Goal: Information Seeking & Learning: Learn about a topic

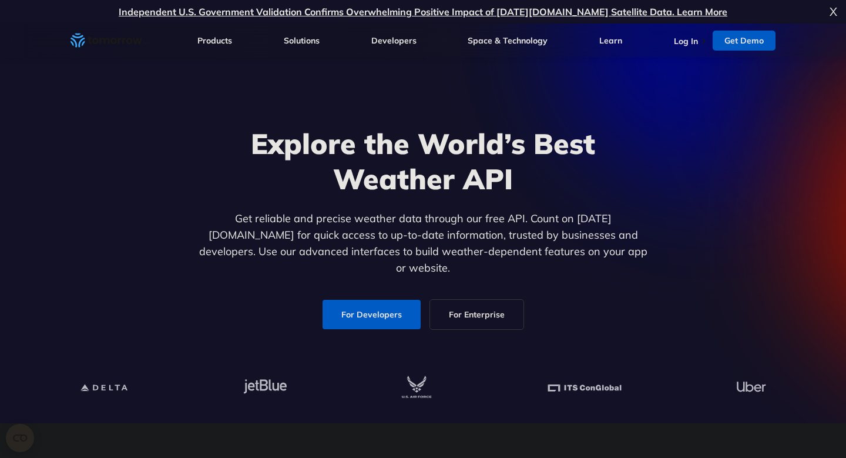
click at [335, 166] on h1 "Explore the World’s Best Weather API" at bounding box center [422, 161] width 453 height 70
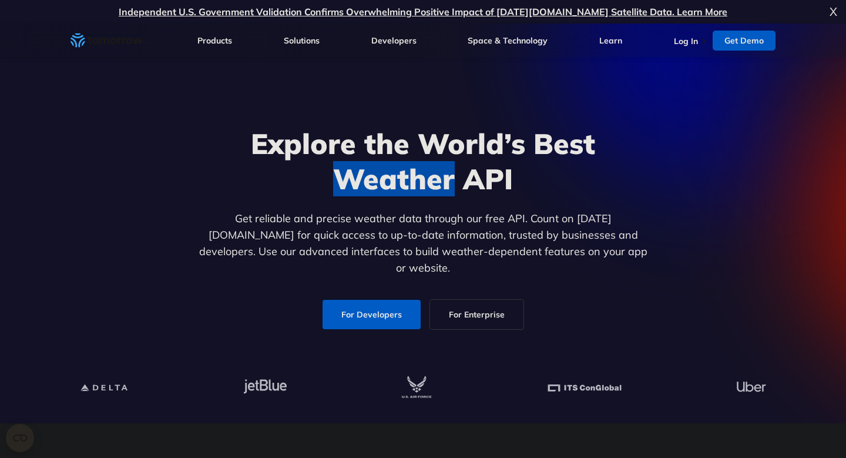
click at [335, 166] on h1 "Explore the World’s Best Weather API" at bounding box center [422, 161] width 453 height 70
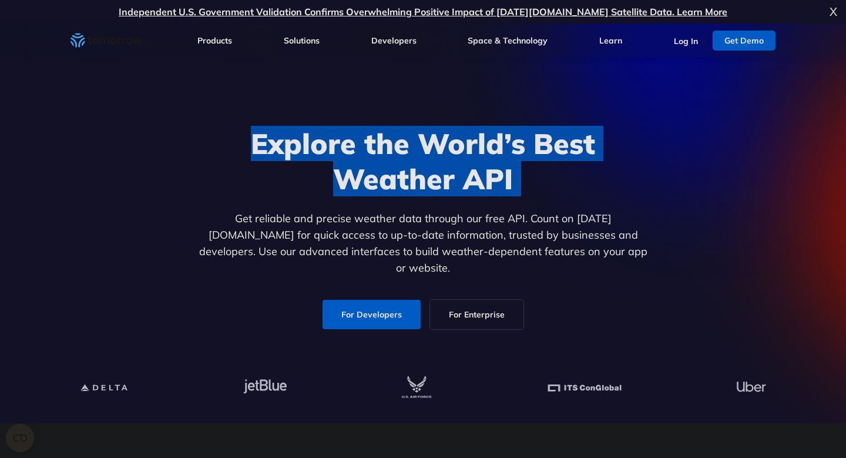
copy div "Explore the World’s Best Weather API"
click at [335, 166] on h1 "Explore the World’s Best Weather API" at bounding box center [422, 161] width 453 height 70
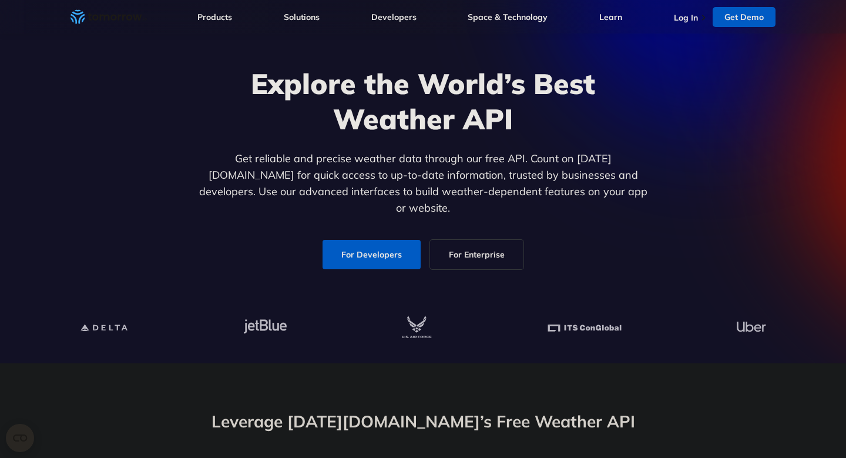
scroll to position [61, 0]
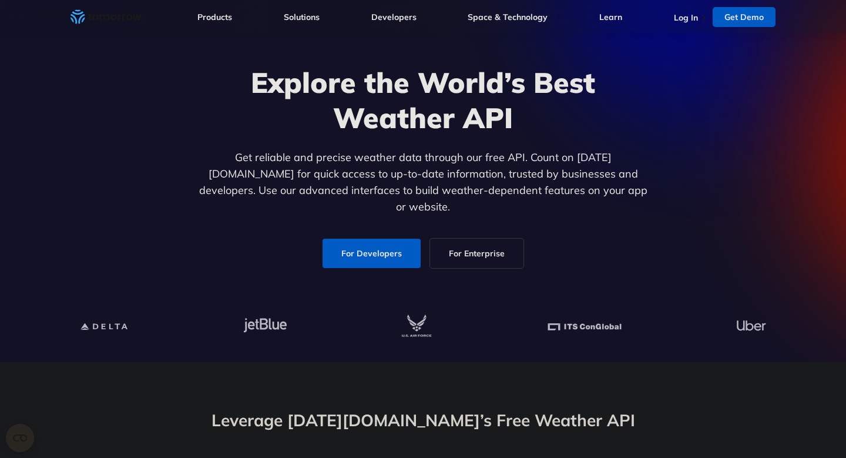
click at [335, 166] on p "Get reliable and precise weather data through our free API. Count on [DATE][DOM…" at bounding box center [422, 182] width 453 height 66
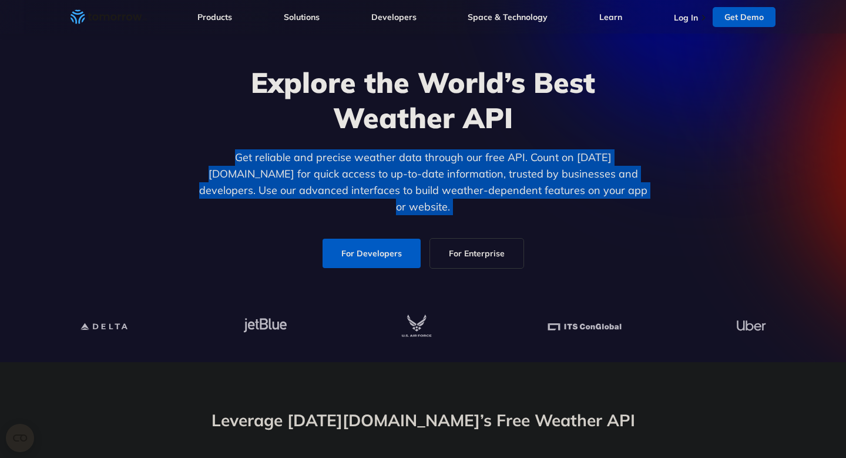
copy div "Get reliable and precise weather data through our free API. Count on [DATE][DOM…"
click at [335, 166] on p "Get reliable and precise weather data through our free API. Count on [DATE][DOM…" at bounding box center [422, 182] width 453 height 66
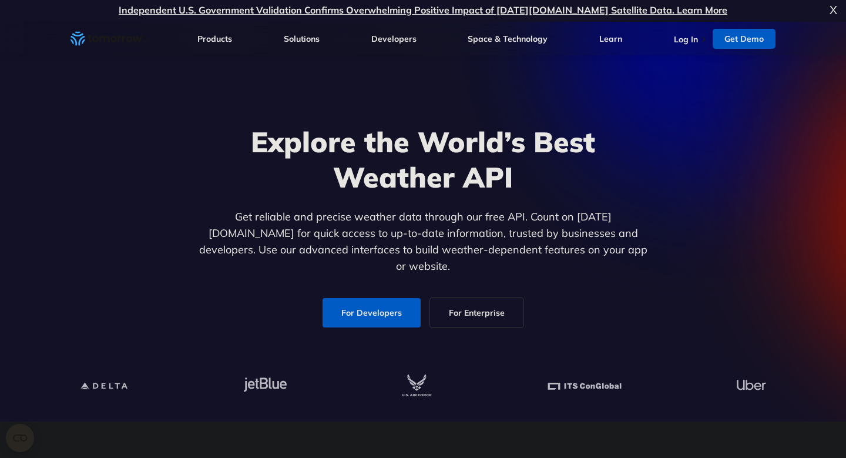
scroll to position [0, 0]
